Goal: Navigation & Orientation: Find specific page/section

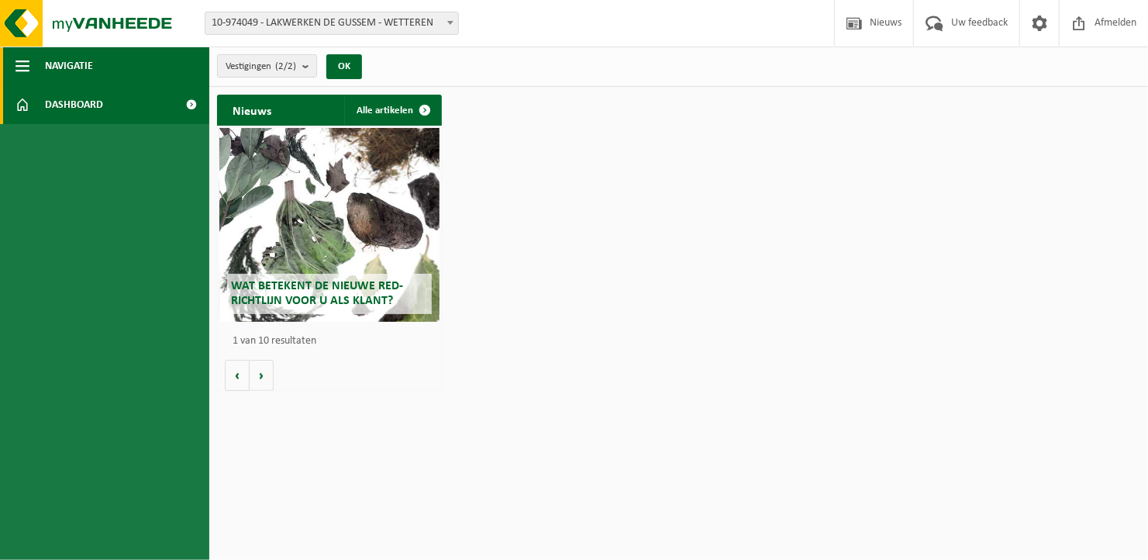
click at [27, 59] on span "button" at bounding box center [22, 65] width 14 height 39
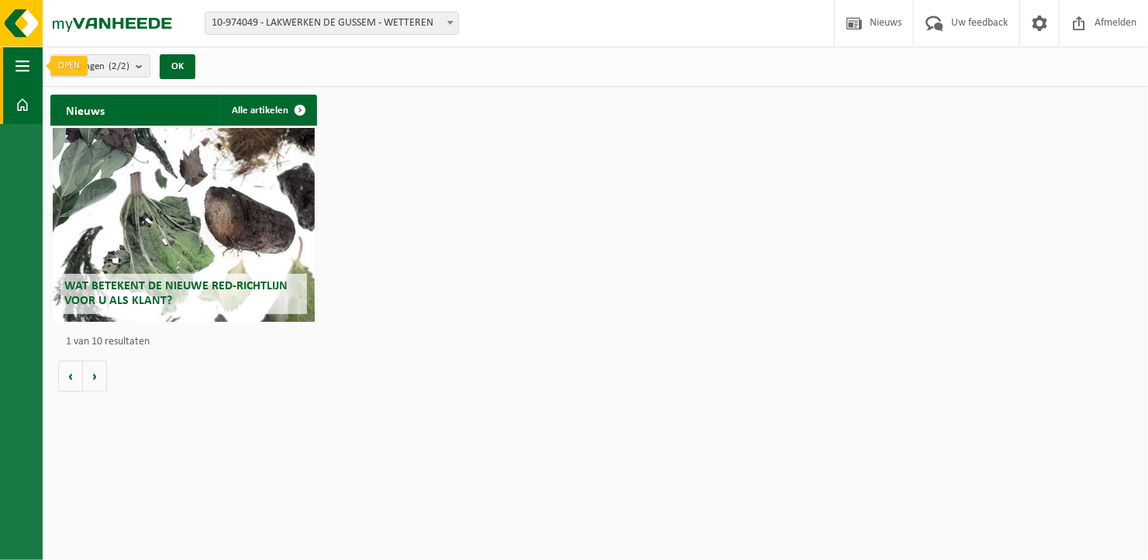
click at [26, 65] on span "button" at bounding box center [22, 65] width 14 height 39
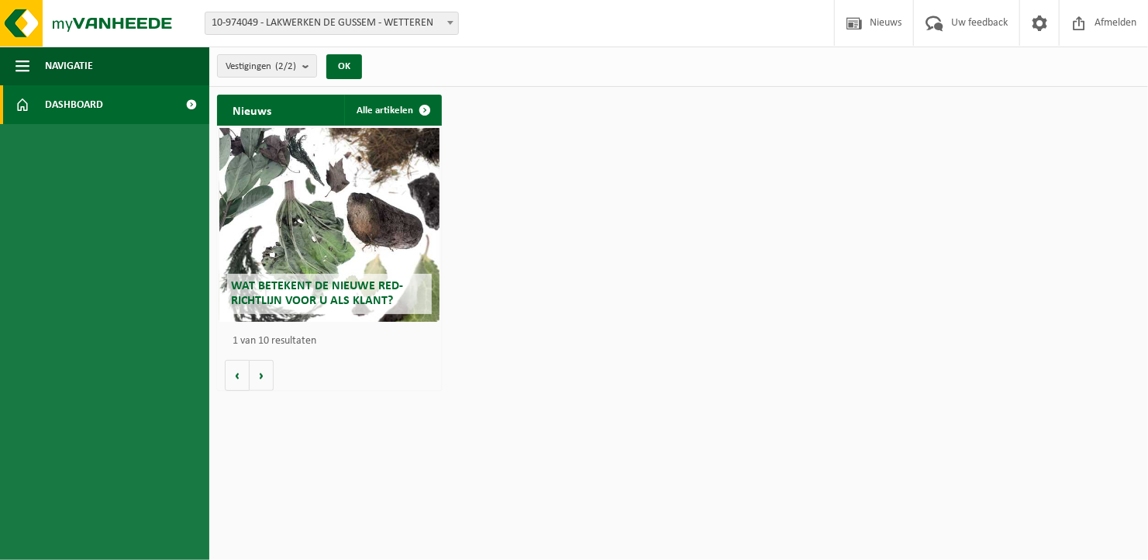
click at [18, 104] on span at bounding box center [22, 104] width 14 height 39
click at [21, 61] on span "button" at bounding box center [22, 65] width 14 height 39
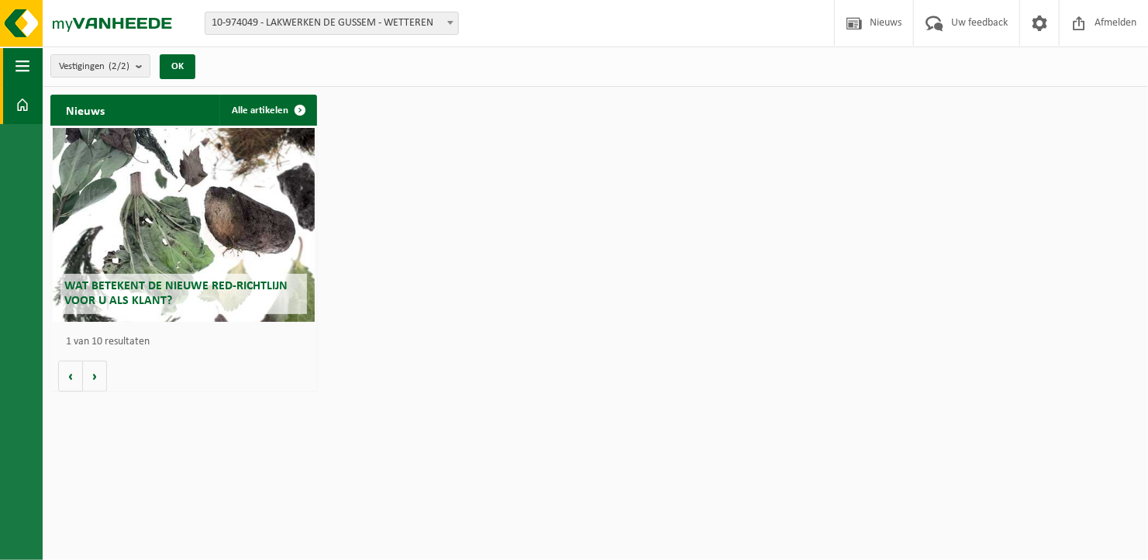
click at [28, 63] on span "button" at bounding box center [22, 65] width 14 height 39
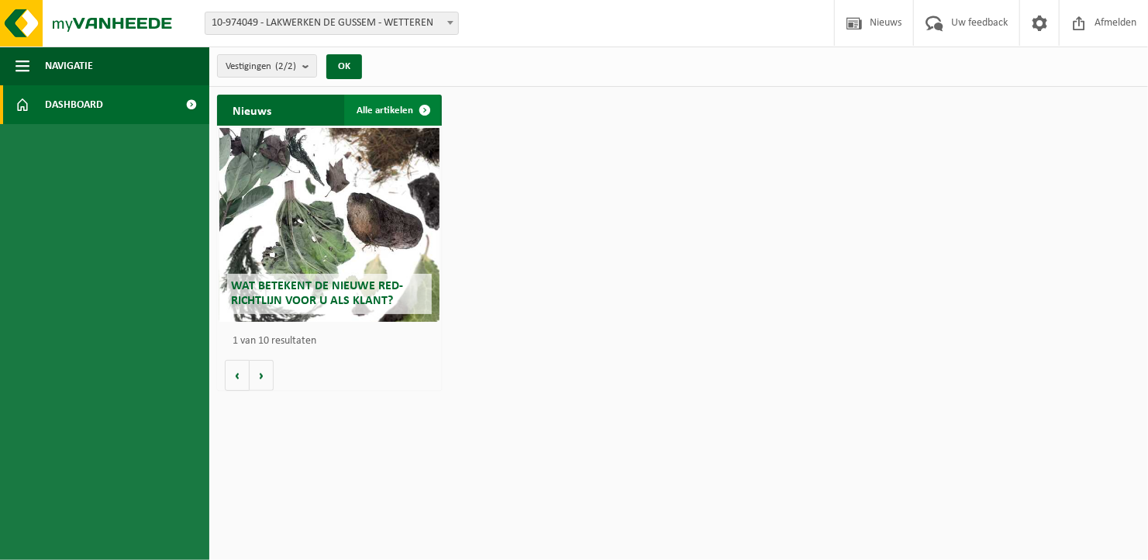
click at [399, 108] on link "Alle artikelen" at bounding box center [392, 110] width 96 height 31
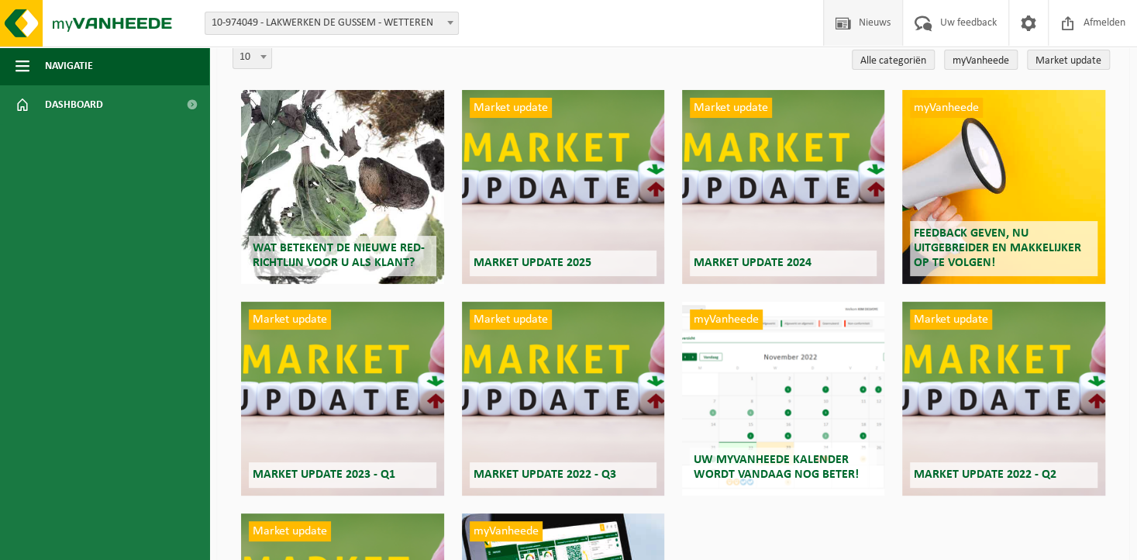
scroll to position [155, 0]
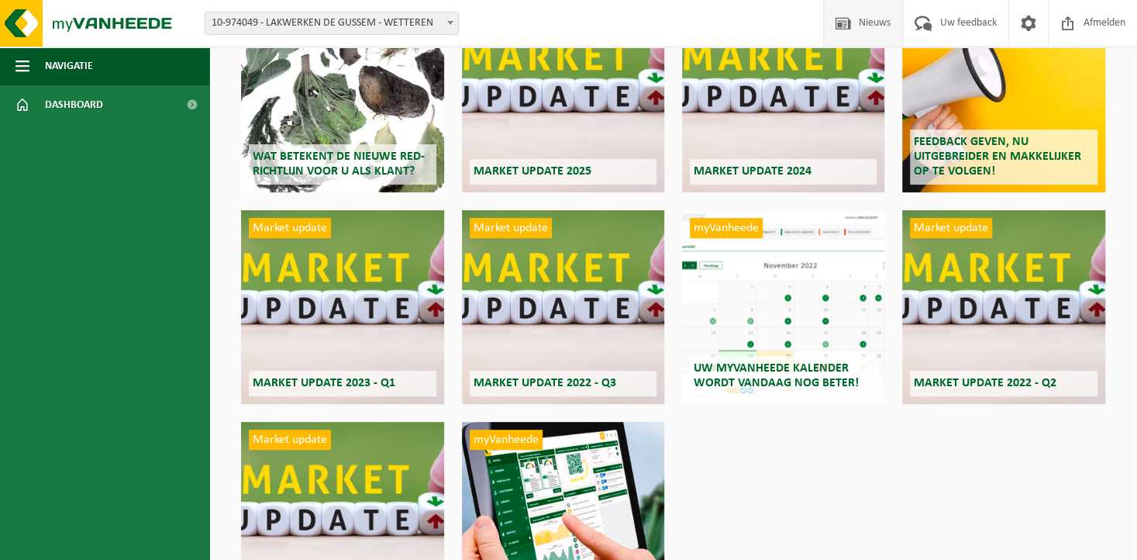
click at [724, 376] on span "Uw myVanheede kalender wordt vandaag nog beter!" at bounding box center [776, 375] width 165 height 27
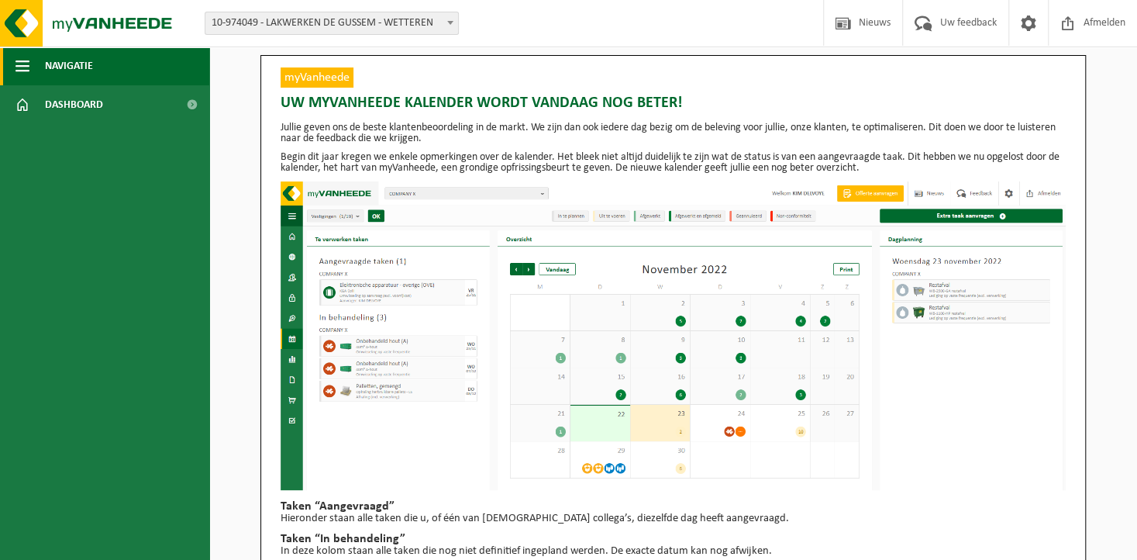
click at [25, 59] on span "button" at bounding box center [22, 65] width 14 height 39
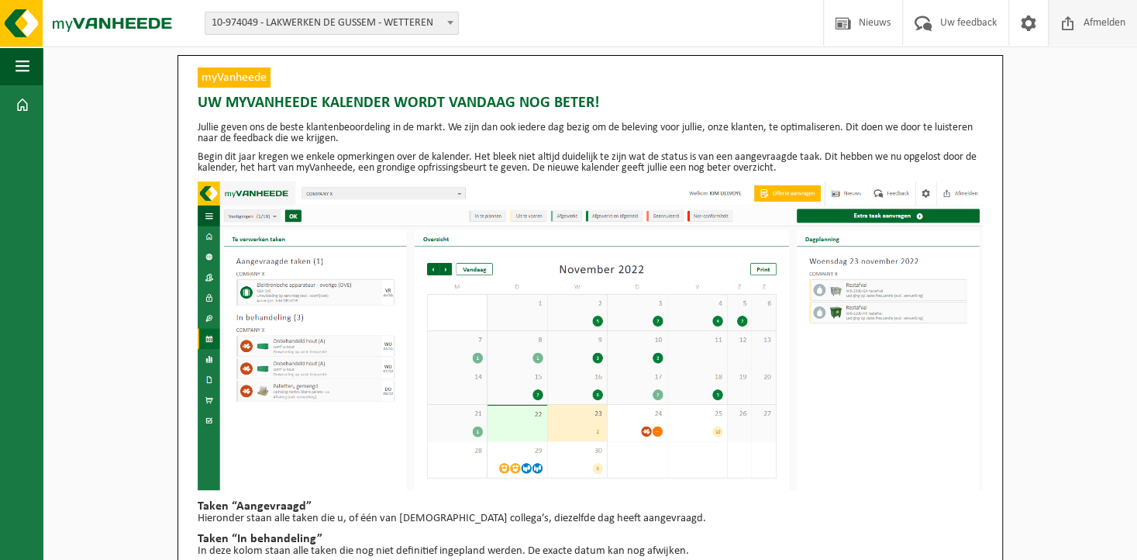
click at [1106, 24] on span "Afmelden" at bounding box center [1104, 23] width 50 height 46
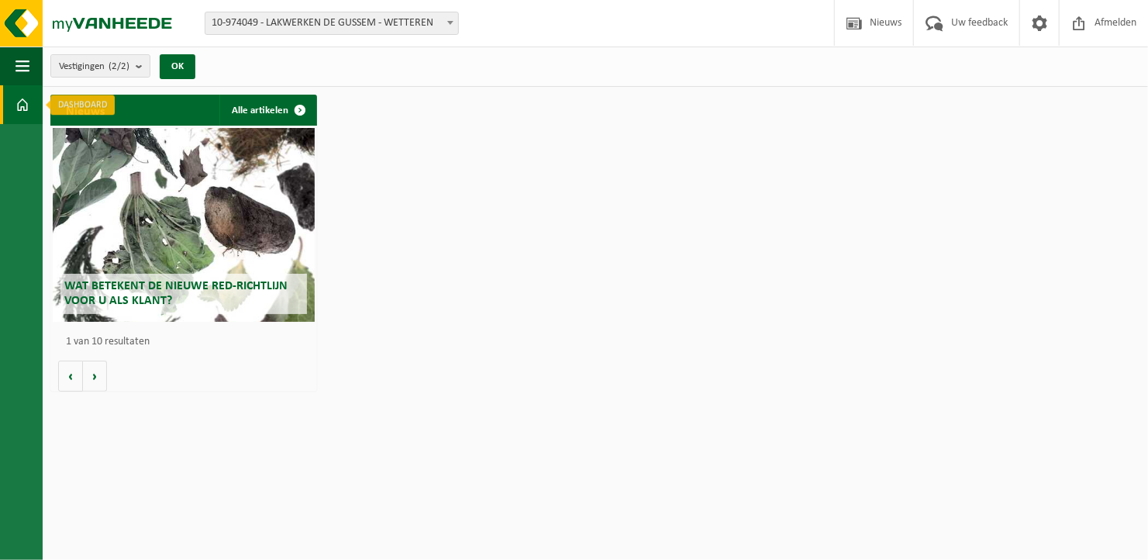
click at [21, 101] on span at bounding box center [22, 104] width 14 height 39
click at [28, 25] on img at bounding box center [93, 23] width 186 height 46
click at [22, 58] on span "button" at bounding box center [22, 65] width 14 height 39
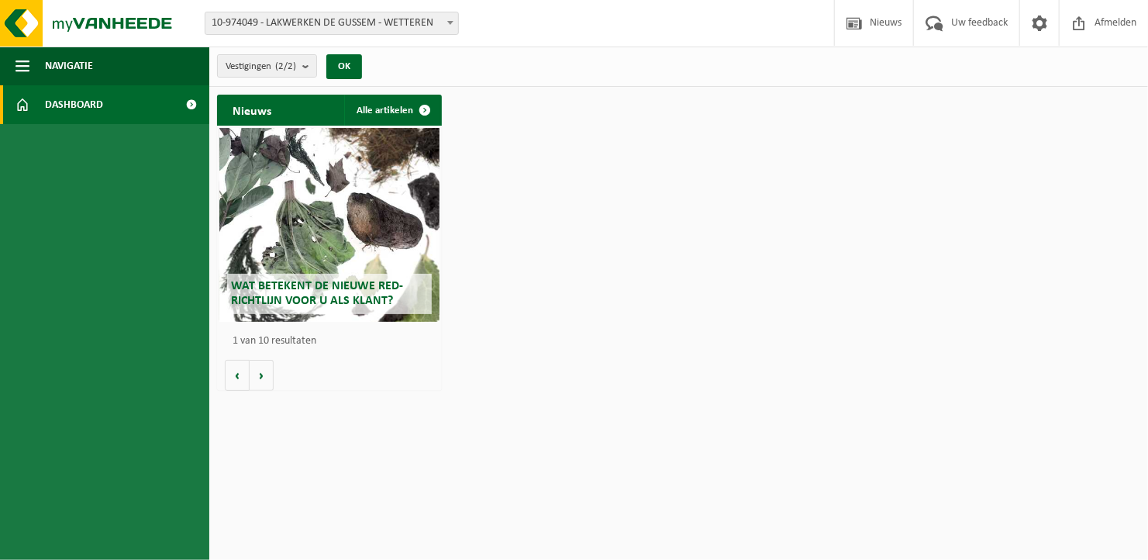
click at [52, 103] on span "Dashboard" at bounding box center [74, 104] width 58 height 39
click at [868, 26] on span "Nieuws" at bounding box center [886, 23] width 40 height 46
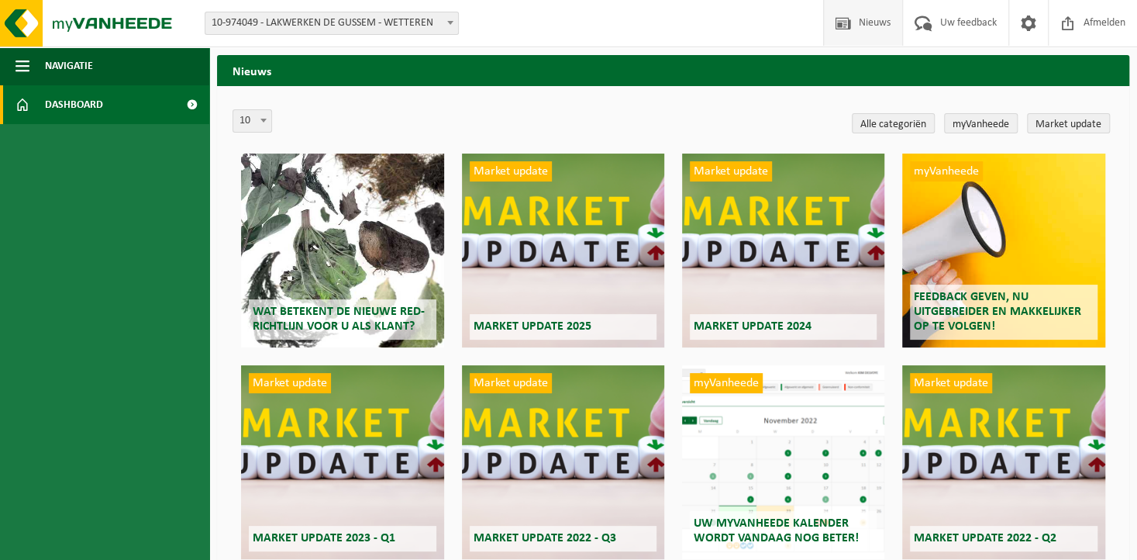
click at [102, 100] on span "Dashboard" at bounding box center [74, 104] width 58 height 39
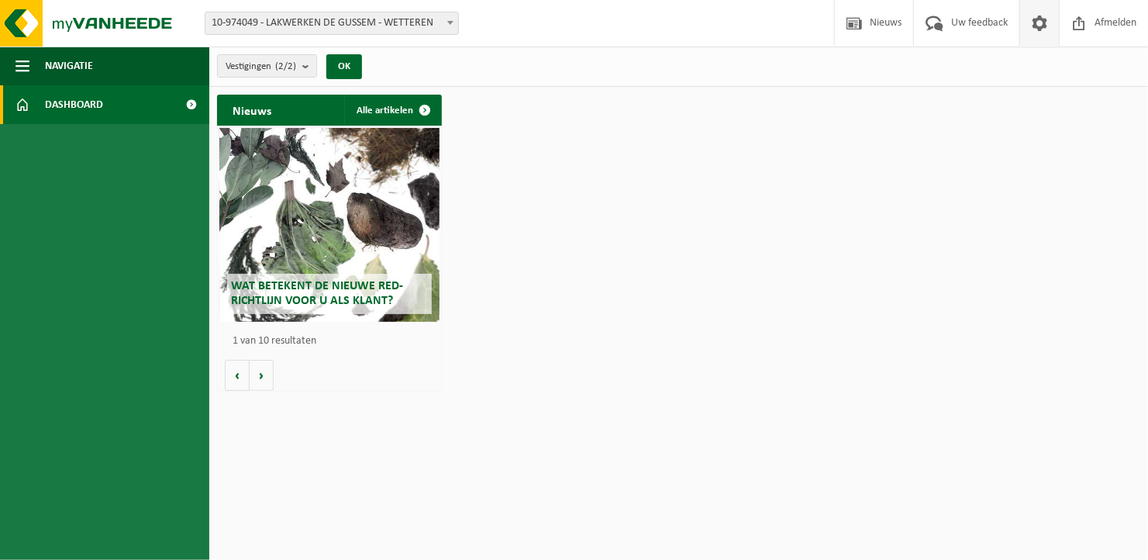
click at [1033, 20] on span at bounding box center [1039, 23] width 23 height 46
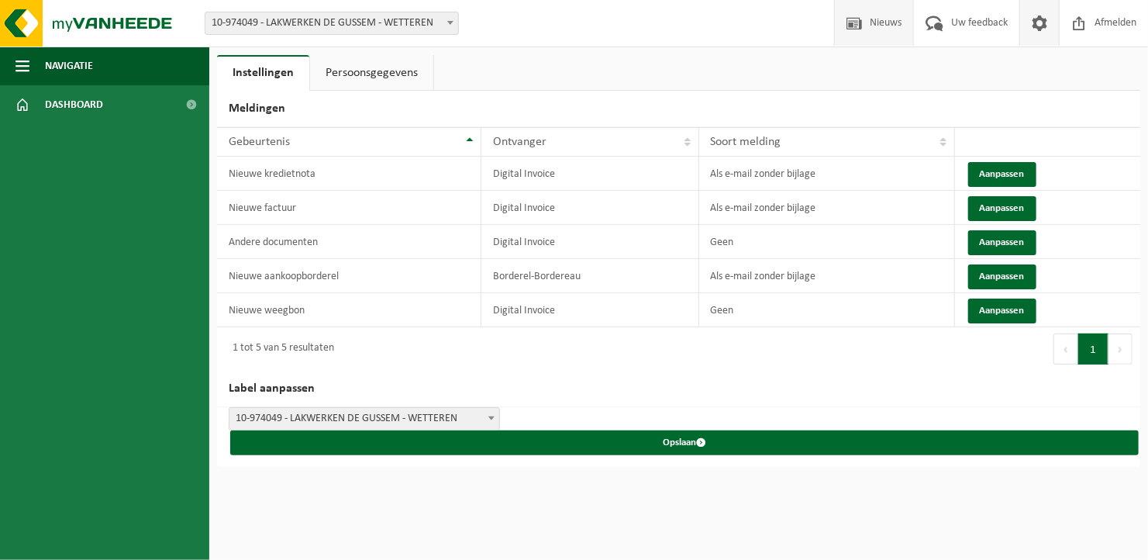
click at [883, 22] on span "Nieuws" at bounding box center [886, 23] width 40 height 46
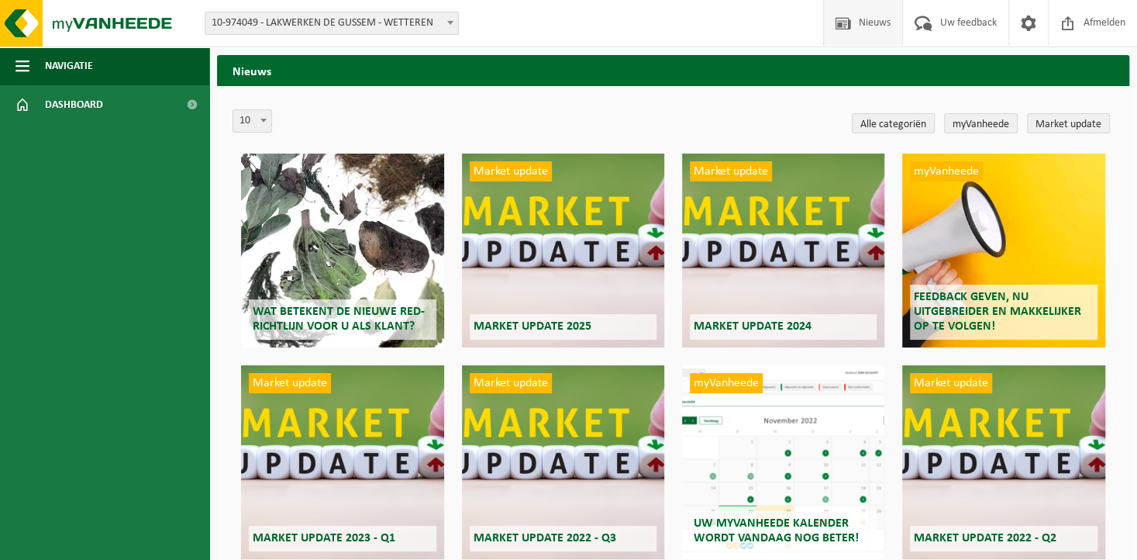
click at [448, 22] on b at bounding box center [450, 23] width 6 height 4
click at [546, 37] on div "Vestiging: 10-974049 - LAKWERKEN DE GUSSEM - WETTEREN 01-900123 - LAKWERKEN DE …" at bounding box center [568, 23] width 1137 height 47
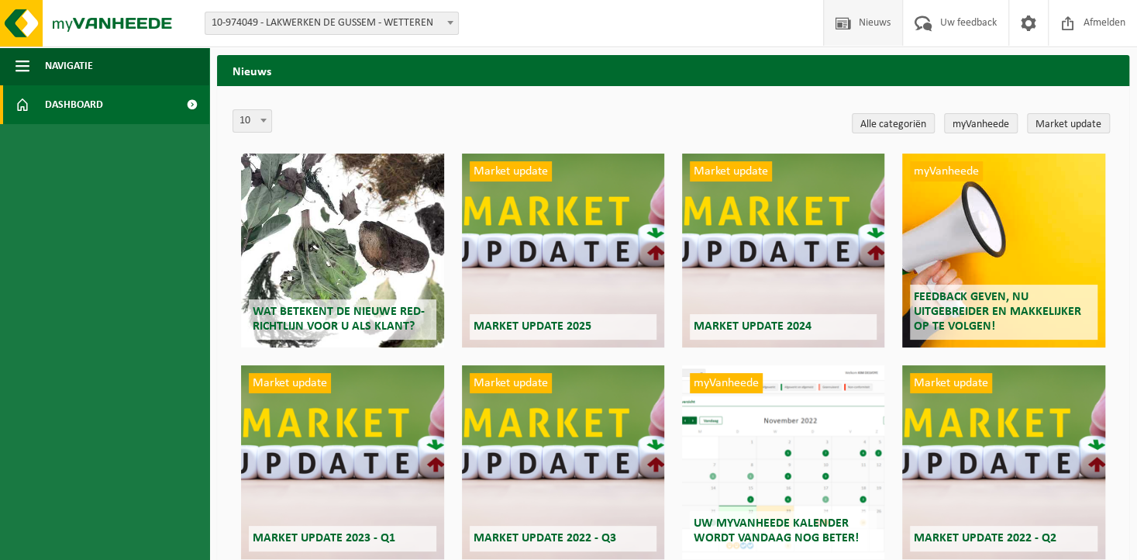
click at [81, 98] on span "Dashboard" at bounding box center [74, 104] width 58 height 39
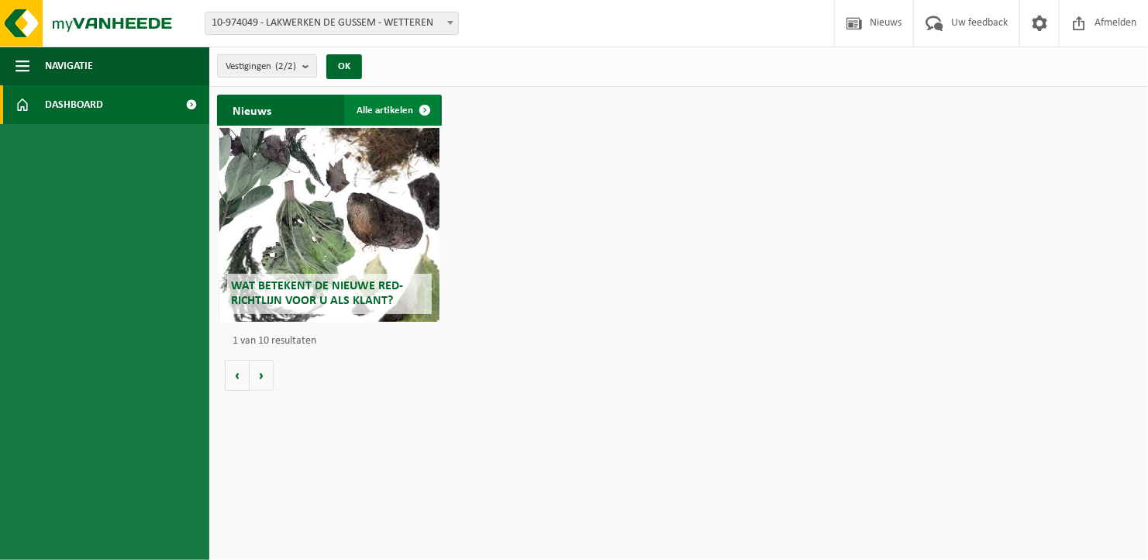
click at [377, 112] on link "Alle artikelen" at bounding box center [392, 110] width 96 height 31
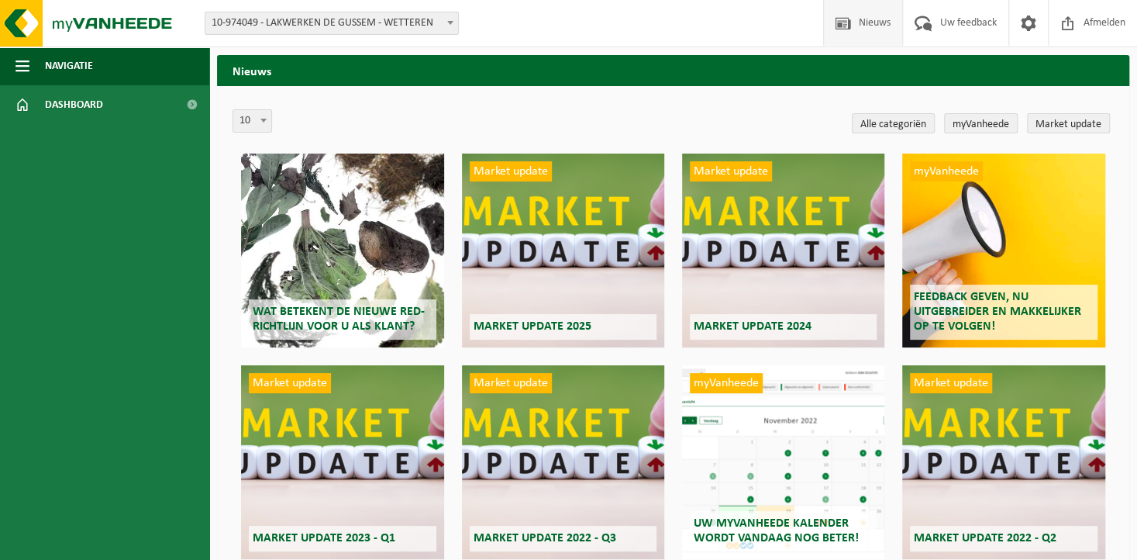
scroll to position [77, 0]
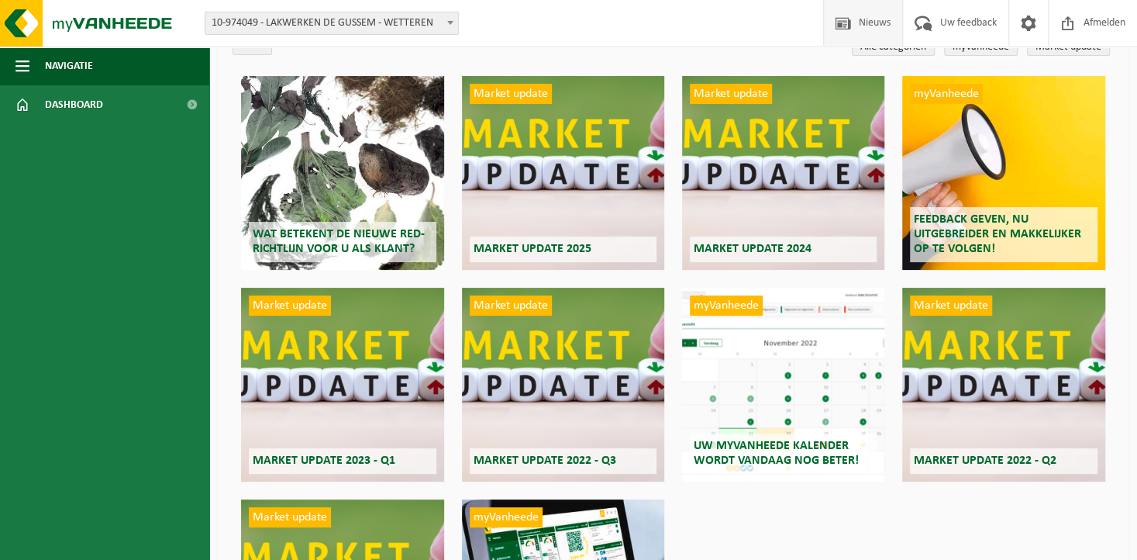
click at [804, 424] on div "myVanheede Uw myVanheede kalender wordt vandaag nog beter!" at bounding box center [783, 385] width 203 height 194
